Goal: Use online tool/utility: Utilize a website feature to perform a specific function

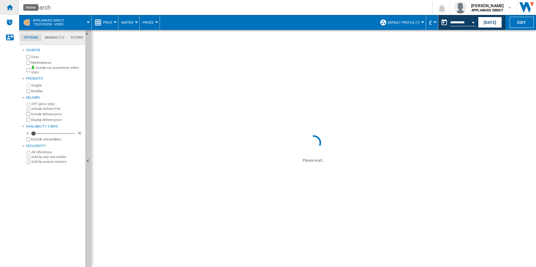
click at [7, 9] on ng-md-icon "Home" at bounding box center [9, 7] width 7 height 7
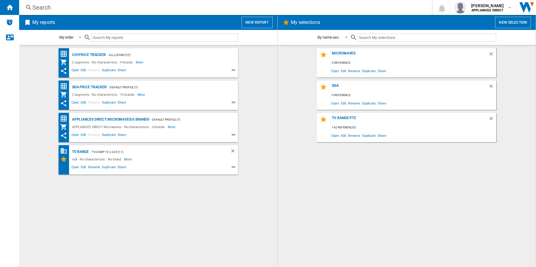
click at [264, 18] on button "New report" at bounding box center [257, 22] width 31 height 11
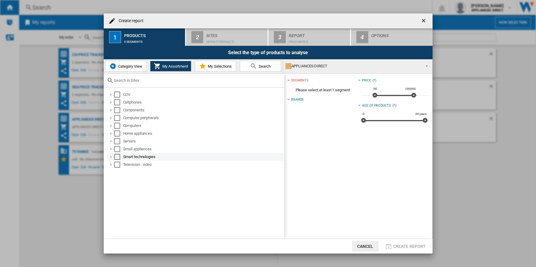
click at [110, 157] on div at bounding box center [111, 157] width 6 height 6
click at [110, 171] on div at bounding box center [111, 172] width 6 height 6
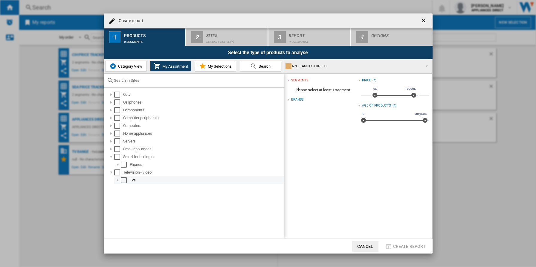
click at [125, 179] on div "Select" at bounding box center [124, 180] width 6 height 6
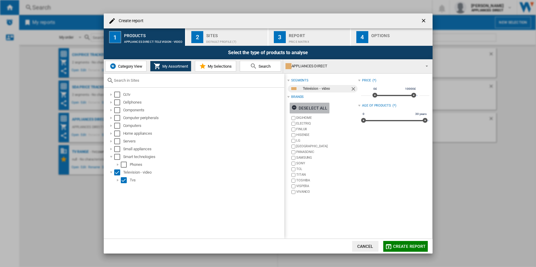
click at [293, 107] on ng-md-icon "button" at bounding box center [295, 108] width 7 height 7
drag, startPoint x: 299, startPoint y: 181, endPoint x: 321, endPoint y: 176, distance: 23.0
click at [302, 180] on label "TOSHIBA" at bounding box center [327, 180] width 62 height 4
click at [241, 31] on div "Sites" at bounding box center [235, 34] width 59 height 6
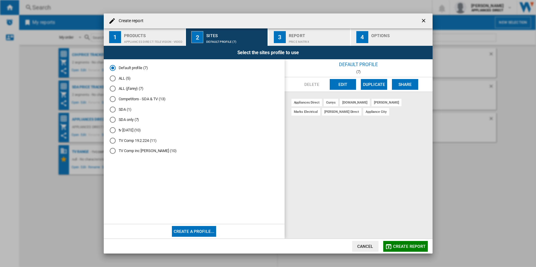
click at [291, 40] on div "Price Matrix" at bounding box center [318, 40] width 59 height 6
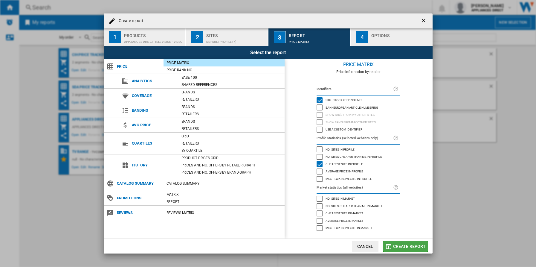
click at [407, 244] on span "Create report" at bounding box center [409, 246] width 33 height 5
